Goal: Find contact information: Find contact information

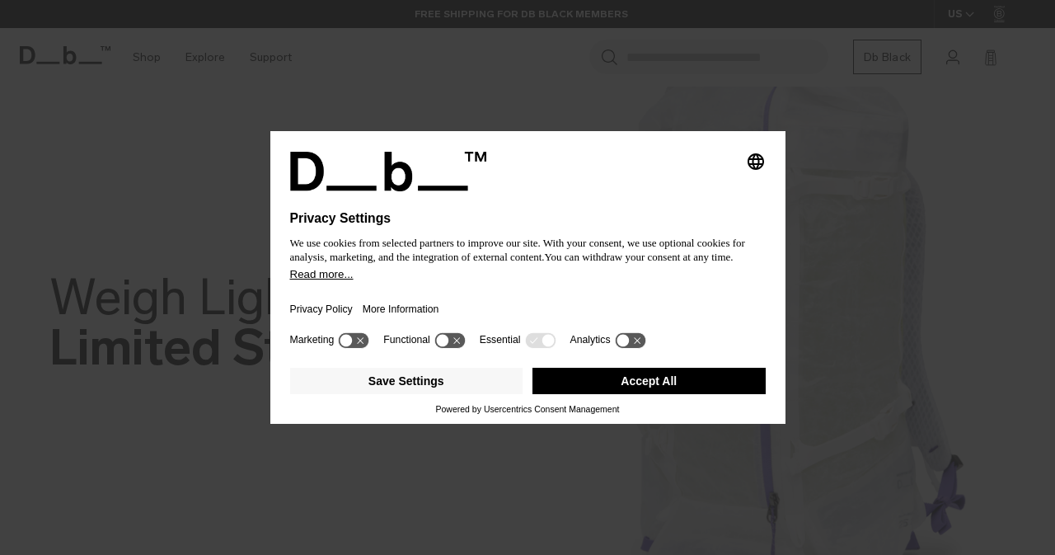
select select "*******"
click at [691, 383] on button "Accept All" at bounding box center [649, 381] width 233 height 26
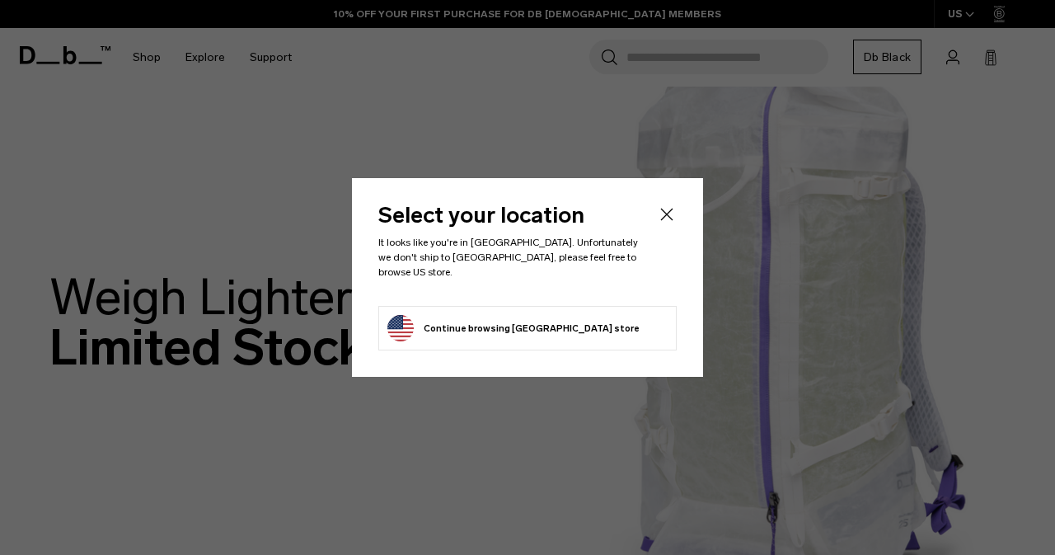
click at [663, 220] on icon "Close" at bounding box center [667, 214] width 12 height 12
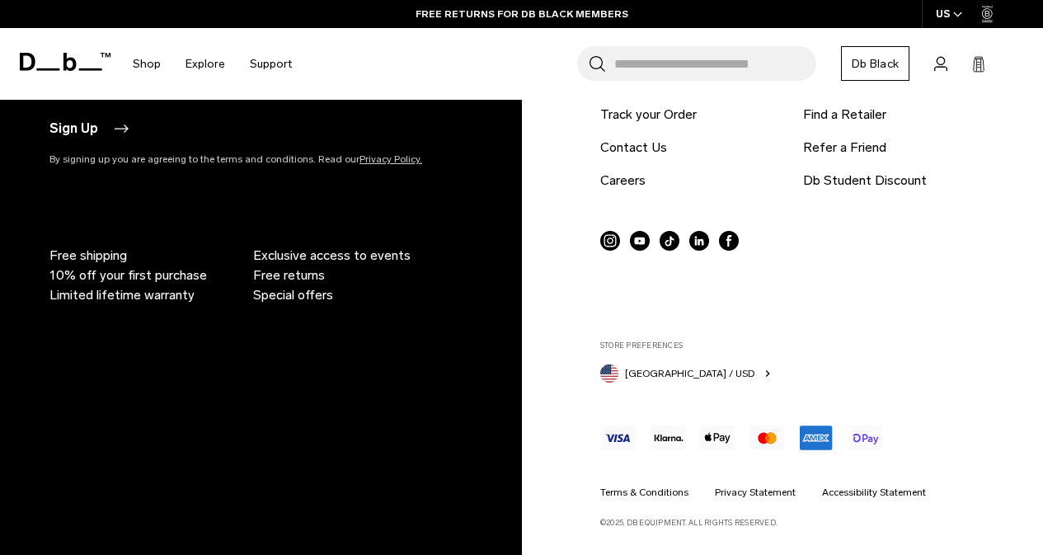
scroll to position [3119, 0]
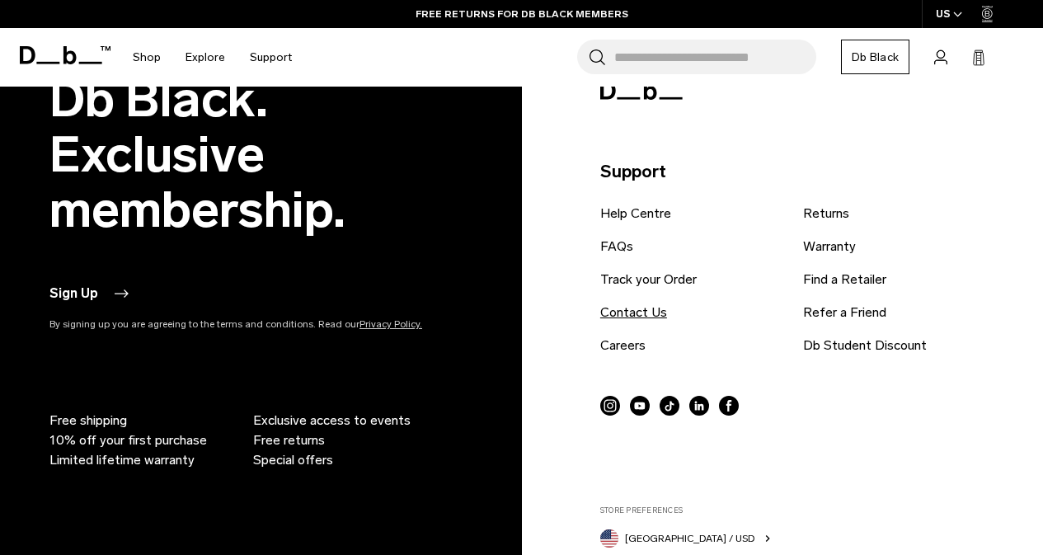
click at [646, 312] on link "Contact Us" at bounding box center [633, 313] width 67 height 20
click at [728, 401] on icon at bounding box center [728, 406] width 5 height 12
